Goal: Task Accomplishment & Management: Use online tool/utility

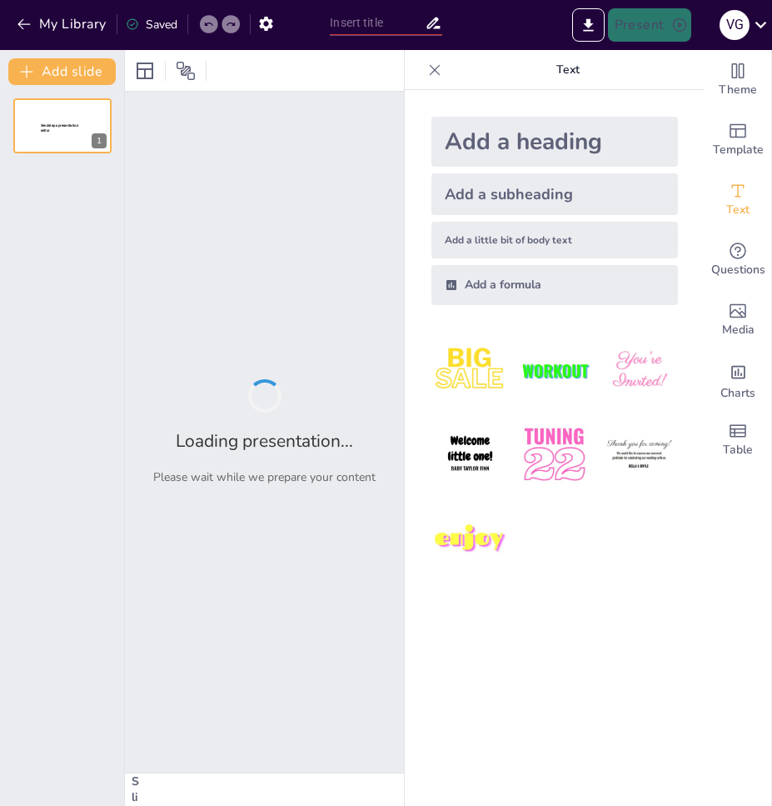
type input "Покрокове керівництво з розбирання системного блоку"
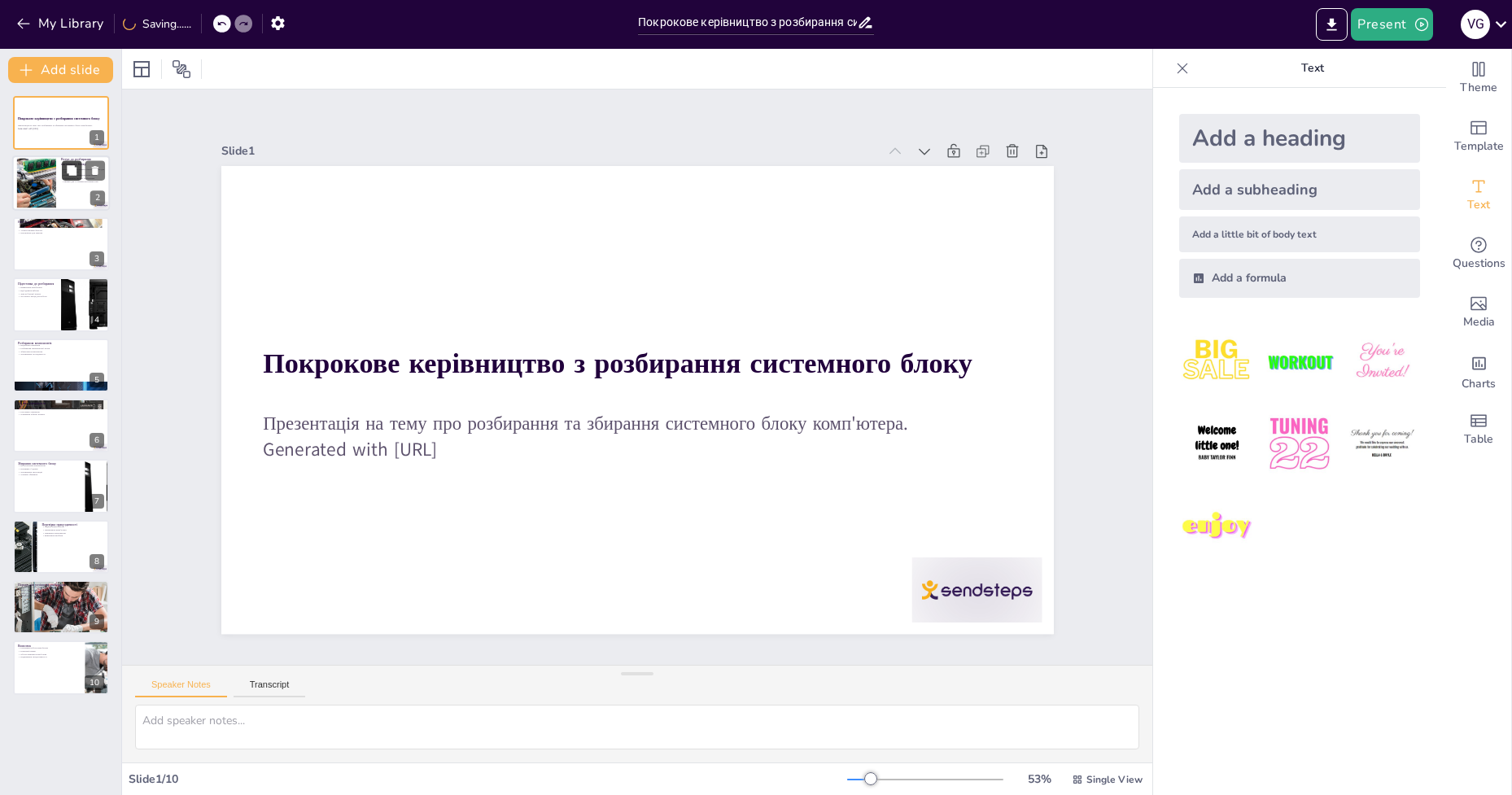
click at [62, 173] on button at bounding box center [71, 171] width 20 height 20
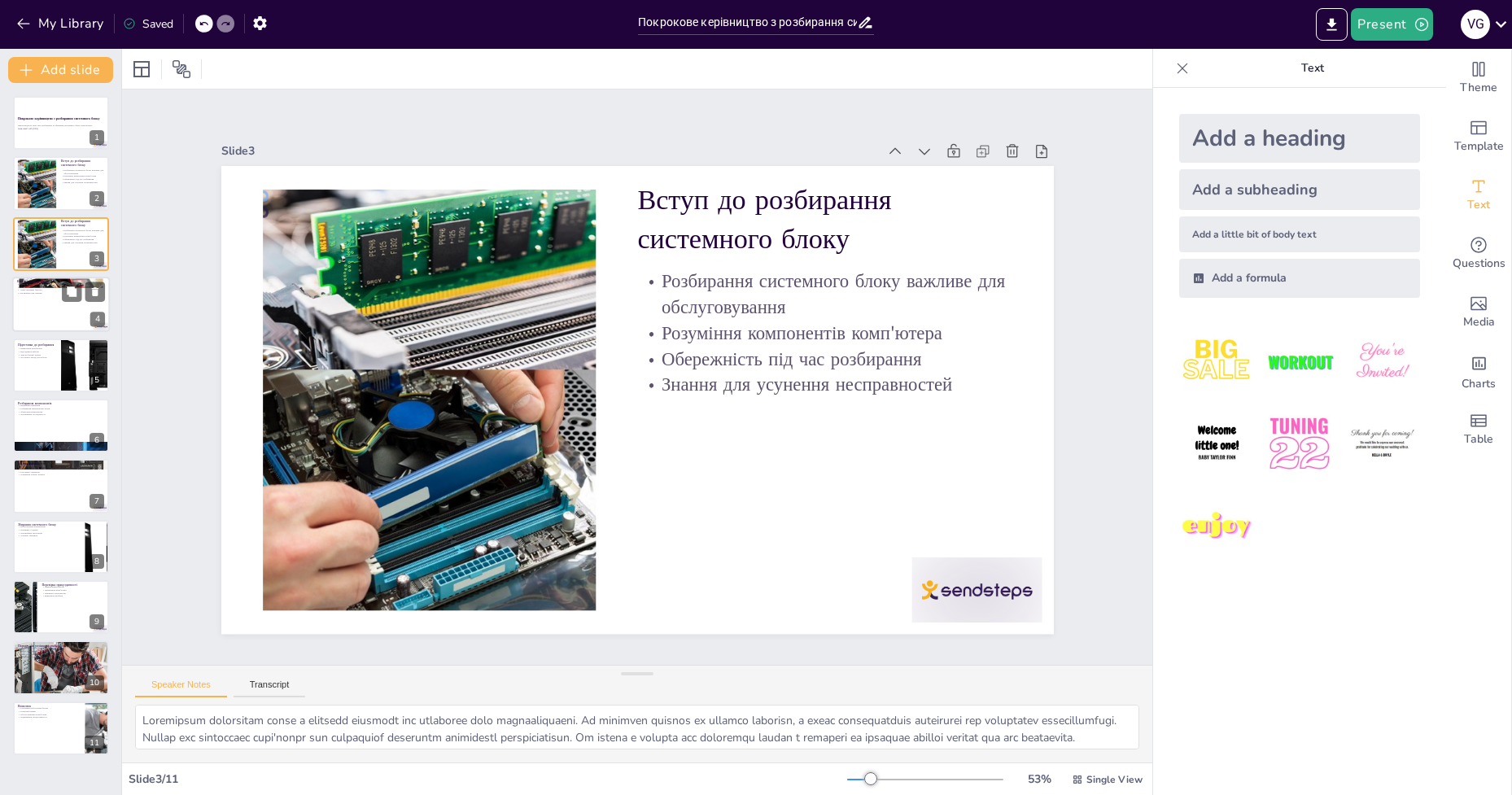
click at [61, 321] on div at bounding box center [61, 304] width 98 height 56
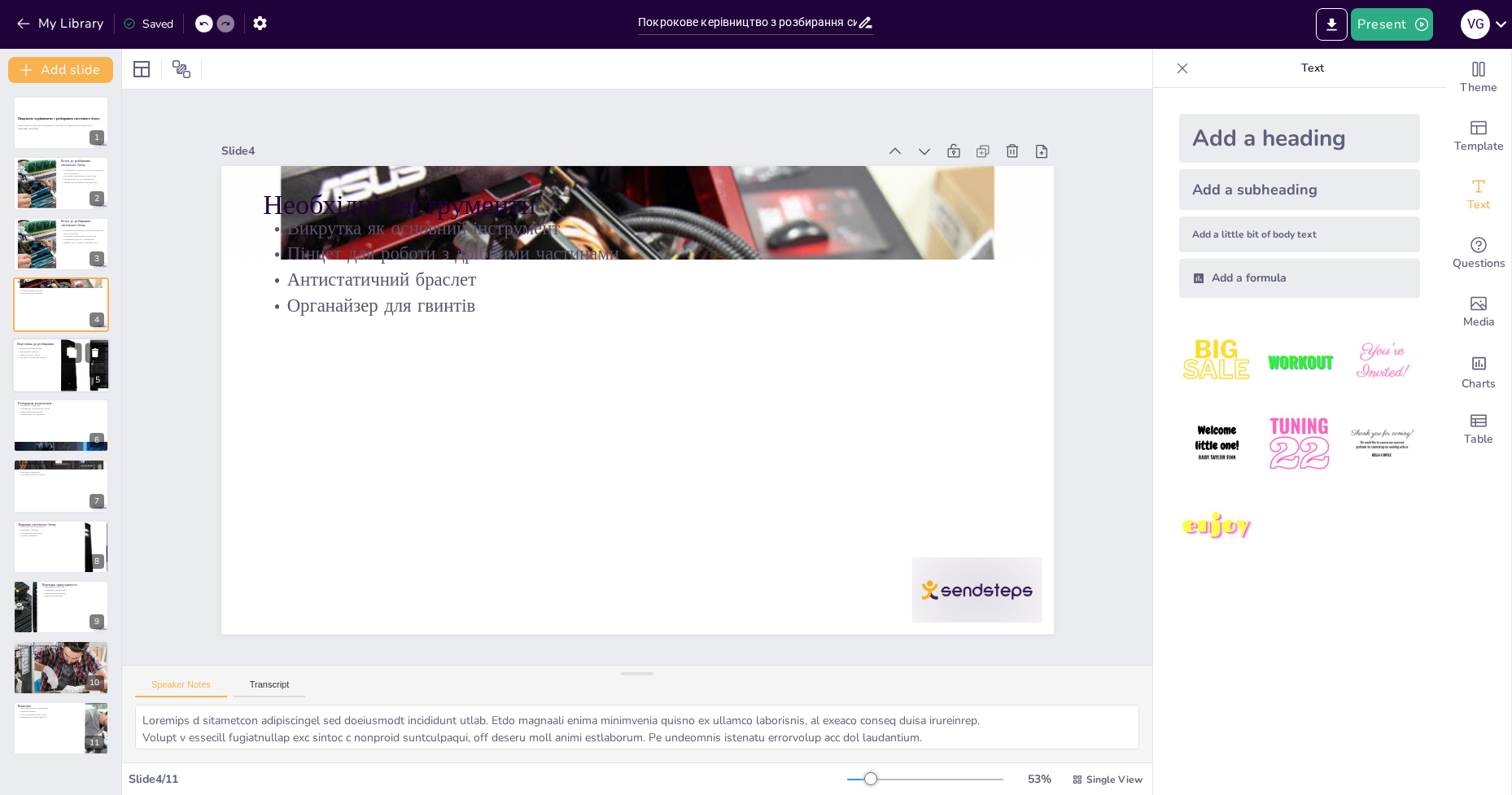
click at [57, 381] on div at bounding box center [61, 365] width 98 height 56
type textarea "Loremipsu dolo'sitam c adipis elitse d eiusmodtem in utlaboreet. Do magnaaliq e…"
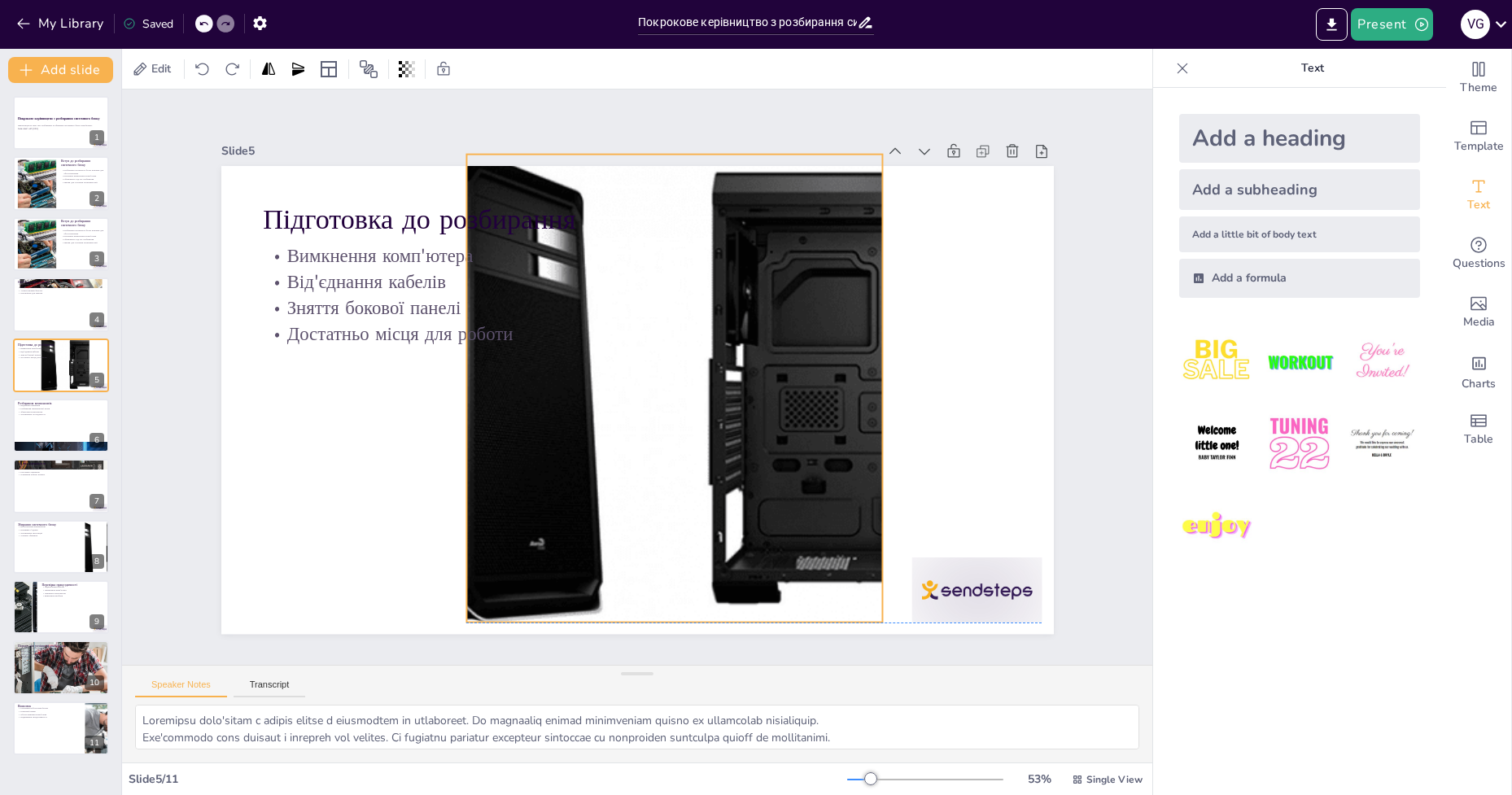
drag, startPoint x: 833, startPoint y: 387, endPoint x: 686, endPoint y: 373, distance: 147.7
click at [686, 373] on div at bounding box center [674, 387] width 900 height 468
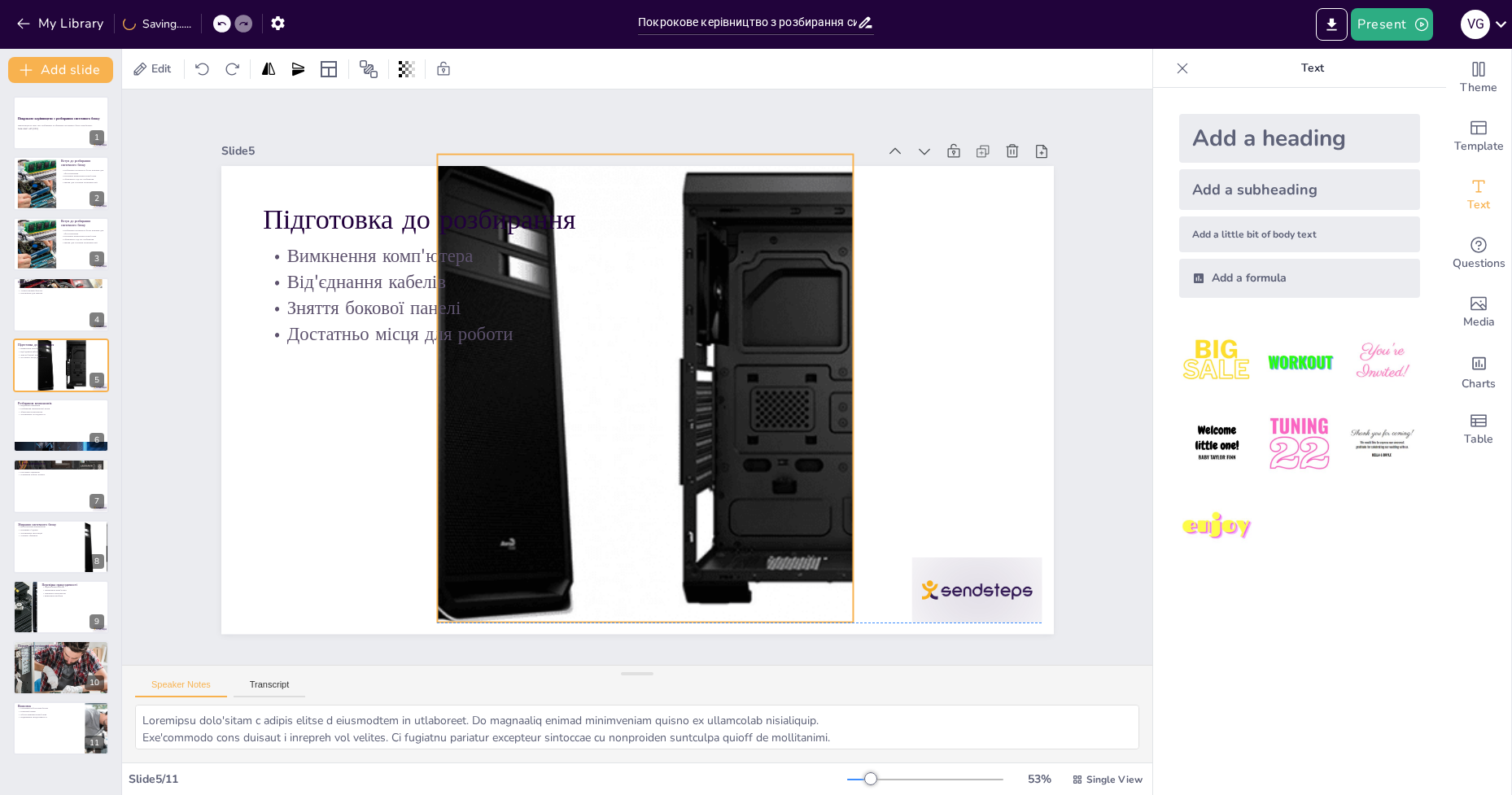
drag, startPoint x: 803, startPoint y: 385, endPoint x: 665, endPoint y: 370, distance: 138.8
click at [665, 370] on div at bounding box center [645, 387] width 900 height 468
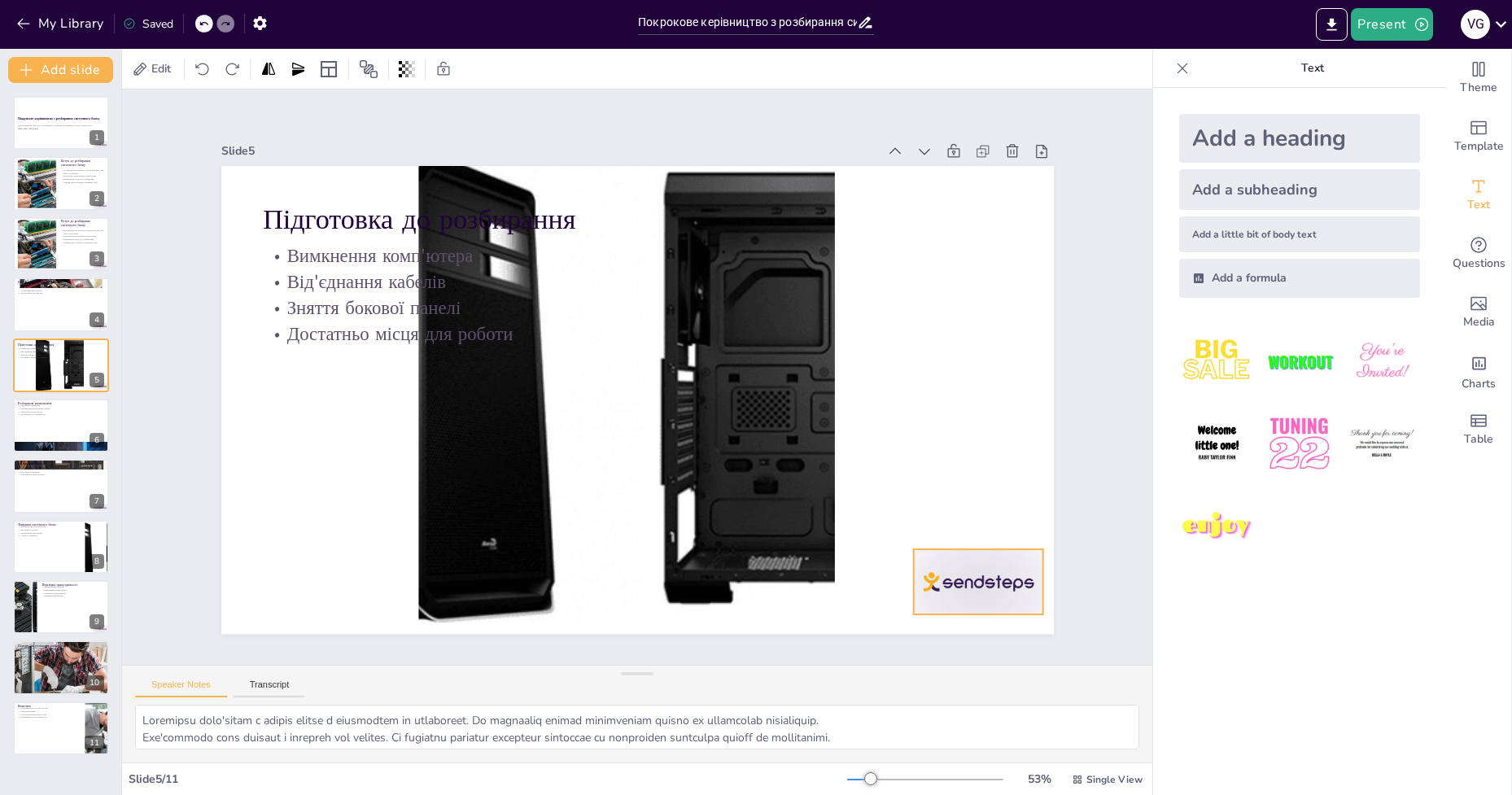
drag, startPoint x: 953, startPoint y: 574, endPoint x: 691, endPoint y: 494, distance: 273.9
click at [753, 566] on div at bounding box center [978, 581] width 130 height 65
click at [54, 131] on div "Презентація на тему про розбирання та збирання системного блоку комп'ютера. Gen…" at bounding box center [61, 127] width 88 height 9
